Goal: Task Accomplishment & Management: Use online tool/utility

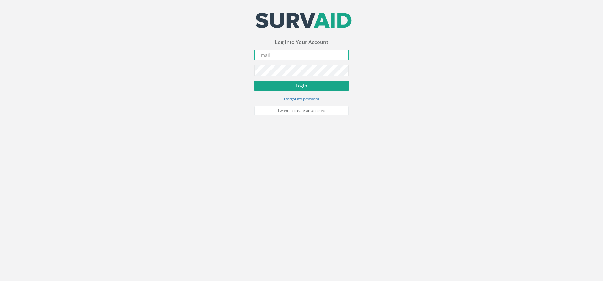
type input "[PERSON_NAME][EMAIL_ADDRESS][PERSON_NAME][DOMAIN_NAME]"
click at [310, 85] on button "Login" at bounding box center [302, 85] width 94 height 11
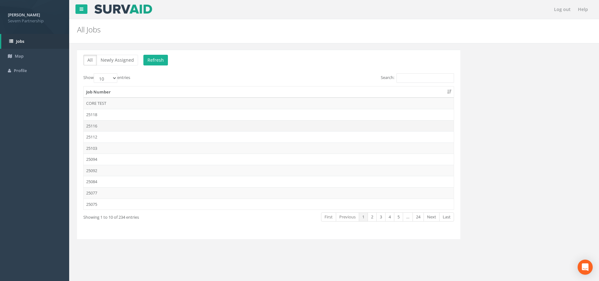
click at [111, 128] on td "25116" at bounding box center [269, 125] width 370 height 11
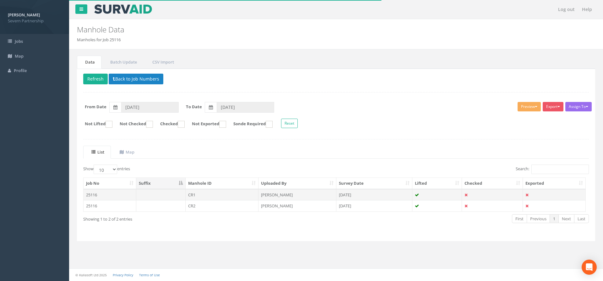
click at [213, 195] on td "CR1" at bounding box center [222, 194] width 73 height 11
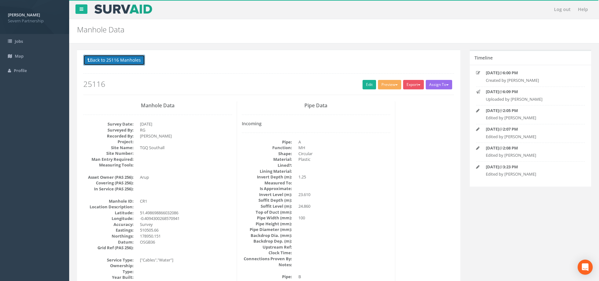
click at [119, 57] on button "Back to 25116 Manholes" at bounding box center [114, 60] width 62 height 11
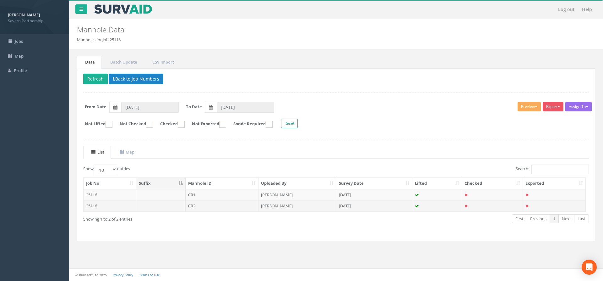
click at [223, 205] on td "CR2" at bounding box center [222, 205] width 73 height 11
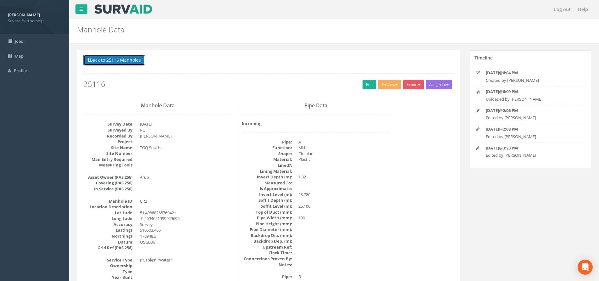
click at [116, 61] on button "Back to 25116 Manholes" at bounding box center [114, 60] width 62 height 11
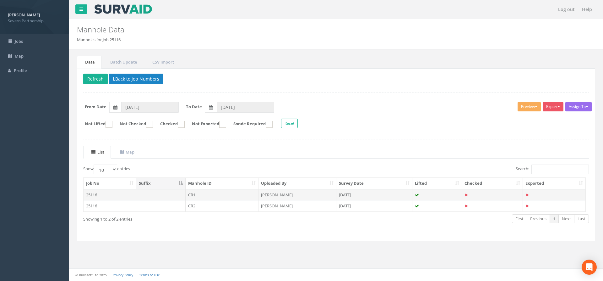
click at [200, 193] on td "CR1" at bounding box center [222, 194] width 73 height 11
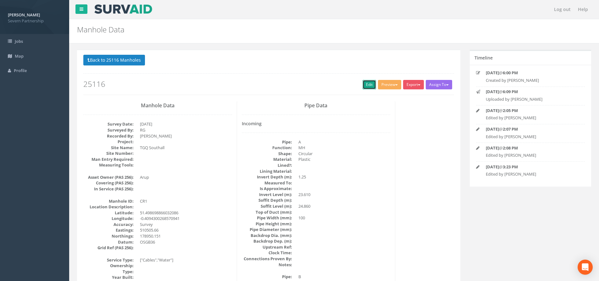
click at [371, 86] on link "Edit" at bounding box center [369, 84] width 14 height 9
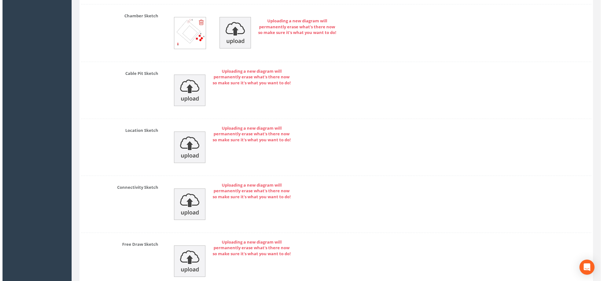
scroll to position [1037, 0]
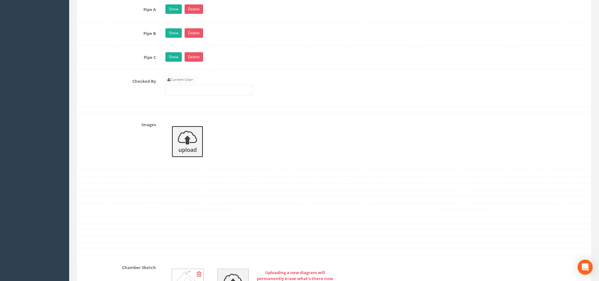
click at [192, 141] on img at bounding box center [187, 141] width 31 height 31
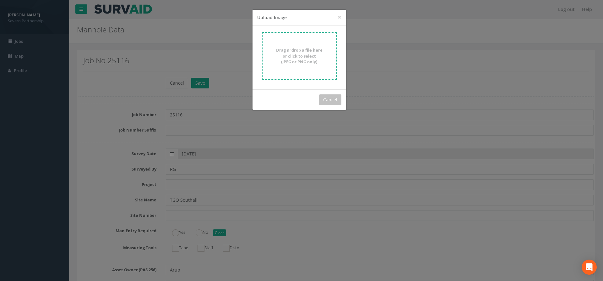
scroll to position [1037, 0]
